Goal: Information Seeking & Learning: Find specific fact

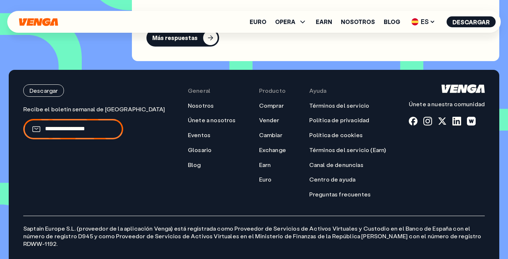
scroll to position [3151, 0]
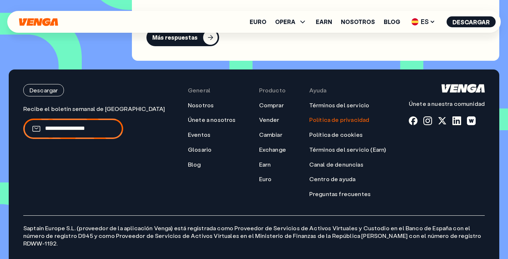
click at [322, 116] on link "Política de privacidad" at bounding box center [339, 120] width 60 height 8
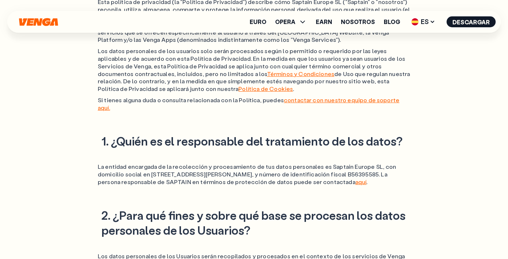
scroll to position [173, 0]
drag, startPoint x: 325, startPoint y: 158, endPoint x: 373, endPoint y: 156, distance: 48.4
click at [373, 162] on ol "La entidad encargada de la recolección y procesamiento de tus datos personales …" at bounding box center [254, 173] width 313 height 23
copy ol "Saptain [GEOGRAPHIC_DATA] SL"
click at [350, 167] on ol "La entidad encargada de la recolección y procesamiento de tus datos personales …" at bounding box center [254, 173] width 313 height 23
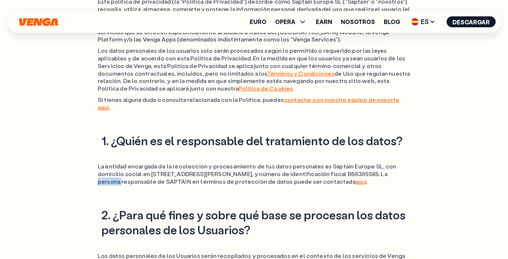
click at [350, 167] on ol "La entidad encargada de la recolección y procesamiento de tus datos personales …" at bounding box center [254, 173] width 313 height 23
copy ol "B56395585"
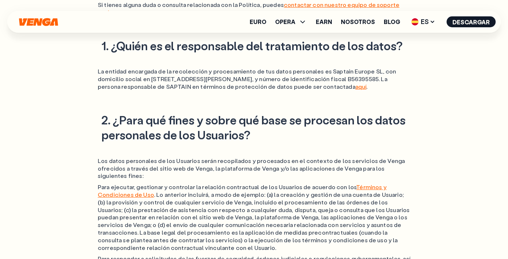
scroll to position [268, 0]
click at [355, 83] on link "aquí" at bounding box center [360, 87] width 11 height 8
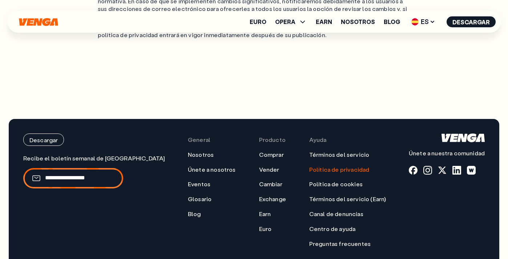
scroll to position [1920, 0]
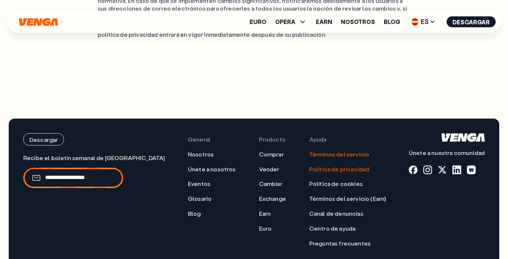
click at [332, 150] on link "Términos del servicio" at bounding box center [339, 154] width 60 height 8
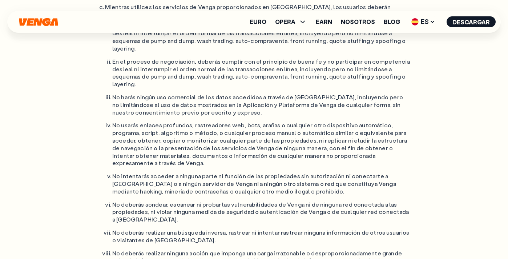
scroll to position [657, 0]
